Goal: Information Seeking & Learning: Learn about a topic

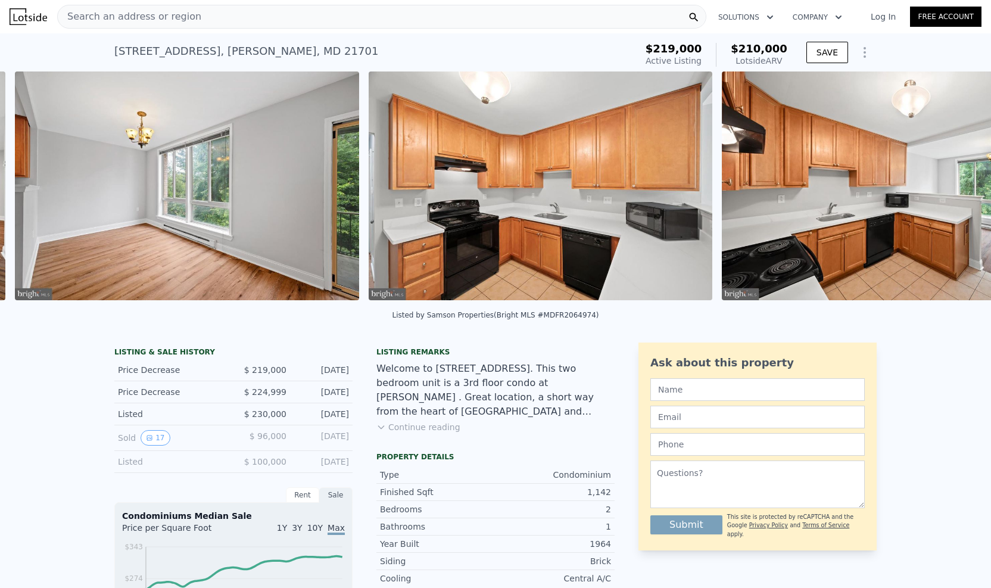
scroll to position [0, 4080]
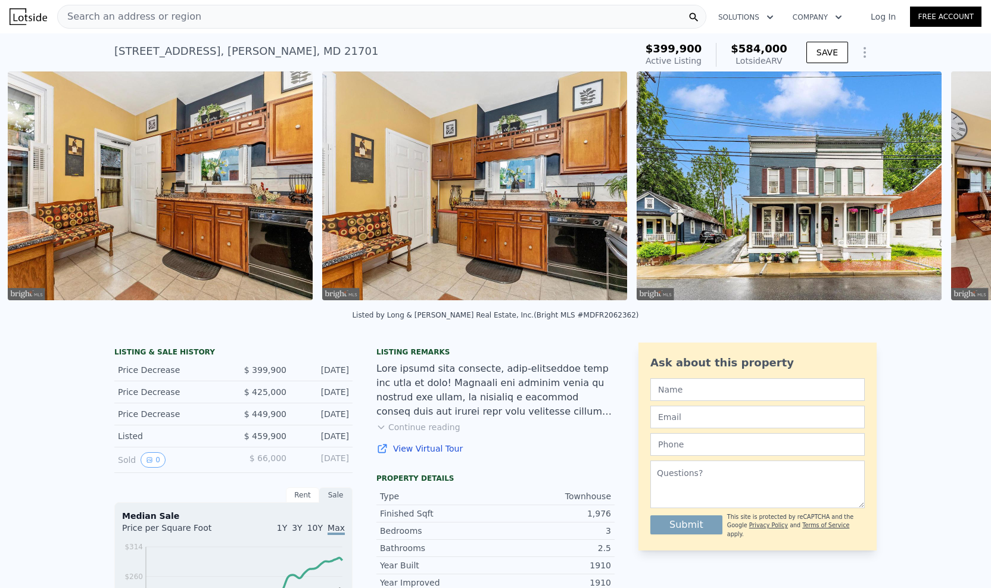
scroll to position [0, 4320]
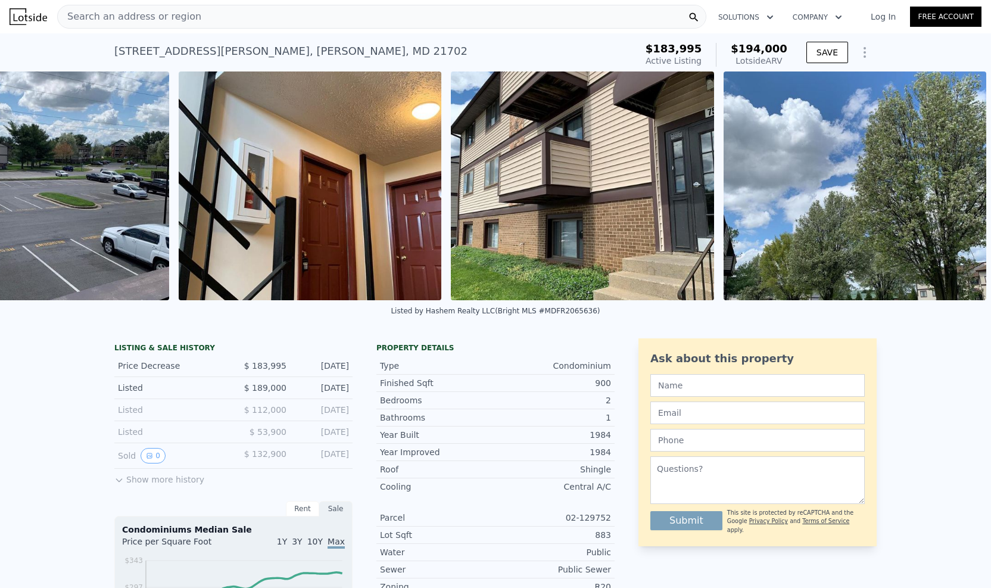
scroll to position [0, 4617]
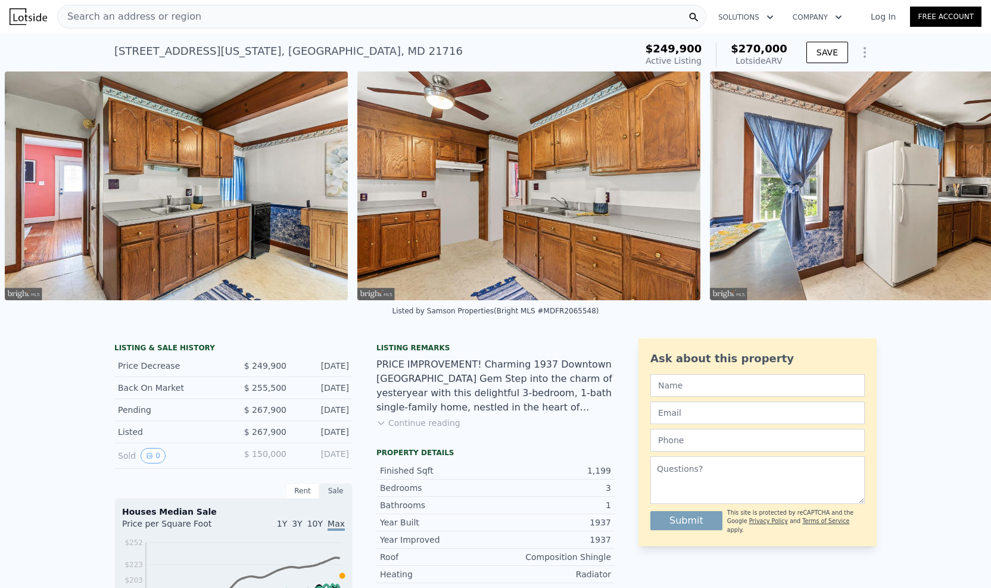
scroll to position [0, 4070]
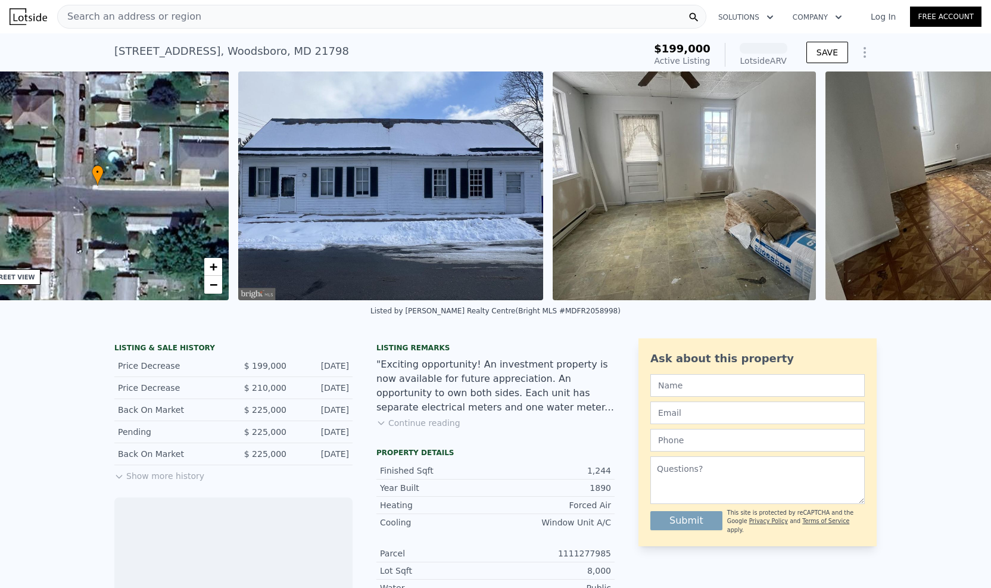
scroll to position [0, 423]
